Goal: Task Accomplishment & Management: Manage account settings

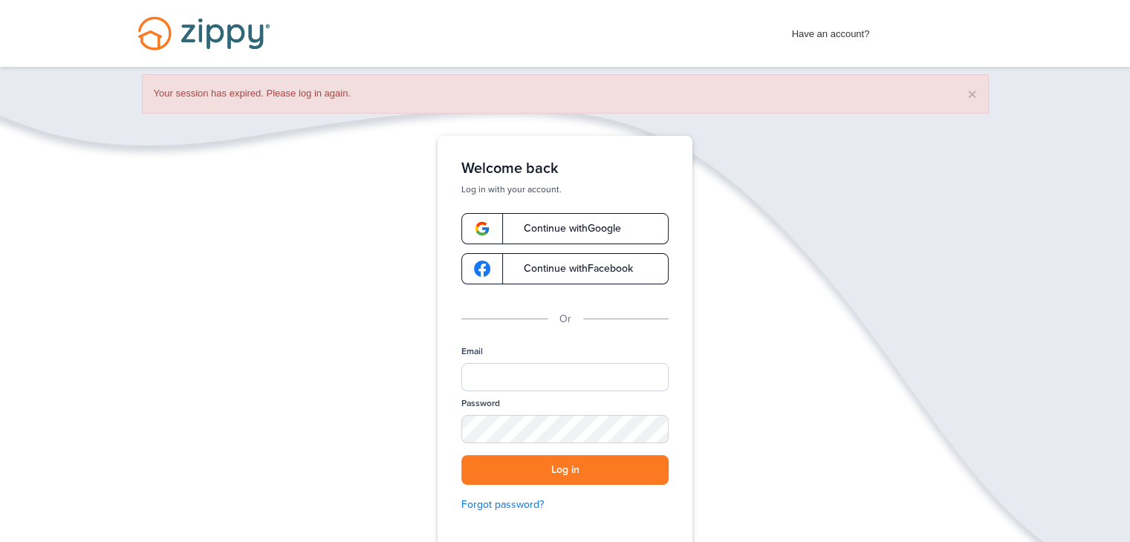
click at [586, 218] on link "Continue with Google" at bounding box center [564, 228] width 207 height 31
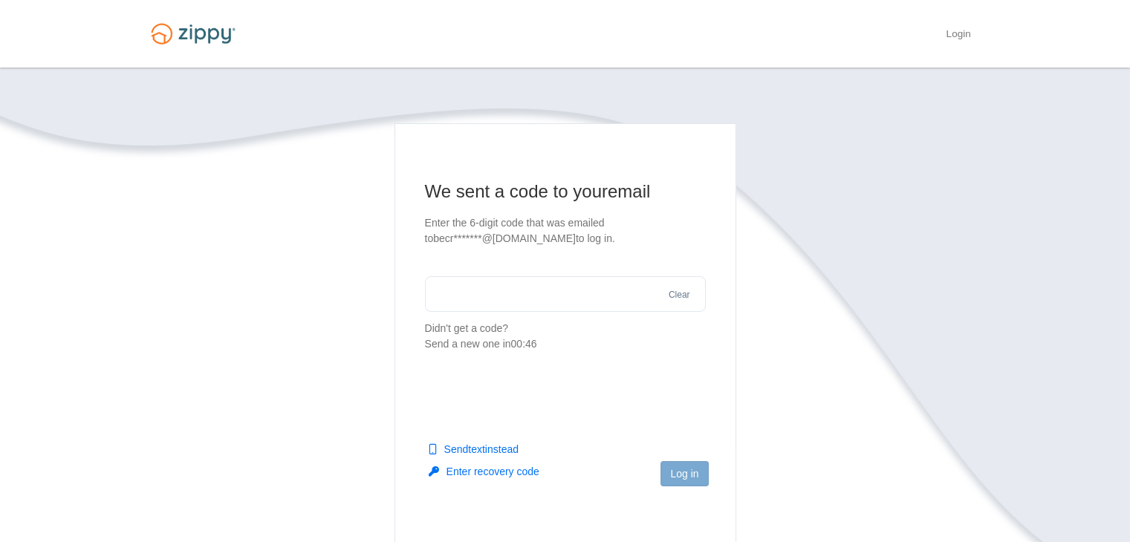
click at [546, 283] on input "text" at bounding box center [565, 294] width 281 height 36
type input "******"
